Goal: Obtain resource: Obtain resource

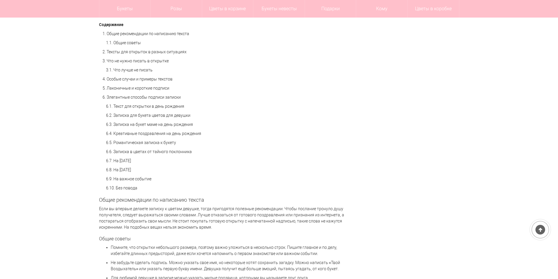
scroll to position [440, 0]
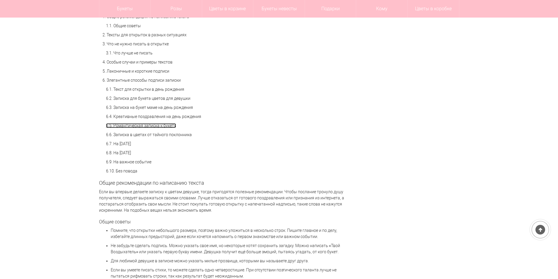
click at [134, 125] on link "6.5. Романтическая записка к букету" at bounding box center [141, 125] width 70 height 5
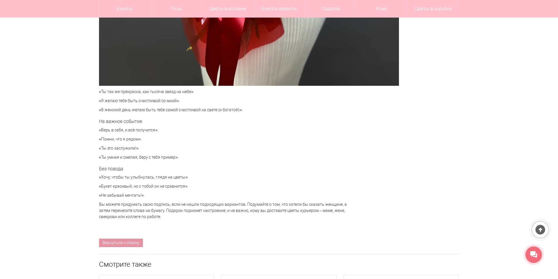
scroll to position [2453, 0]
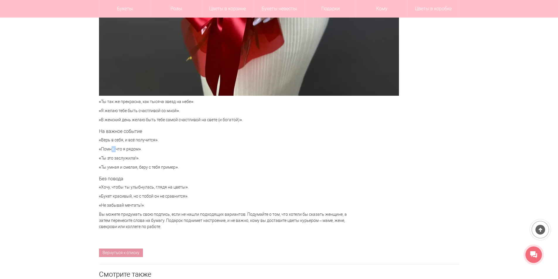
drag, startPoint x: 103, startPoint y: 149, endPoint x: 111, endPoint y: 148, distance: 8.2
click at [111, 148] on p "«Помни, что я рядом»." at bounding box center [223, 149] width 249 height 6
click at [109, 149] on p "«Помни, что я рядом»." at bounding box center [223, 149] width 249 height 6
drag, startPoint x: 102, startPoint y: 149, endPoint x: 138, endPoint y: 150, distance: 36.4
click at [138, 150] on p "«Помни, что я рядом»." at bounding box center [223, 149] width 249 height 6
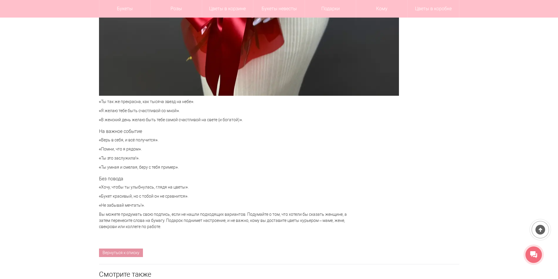
copy p "Помни, что я рядом"
